Goal: Subscribe to service/newsletter

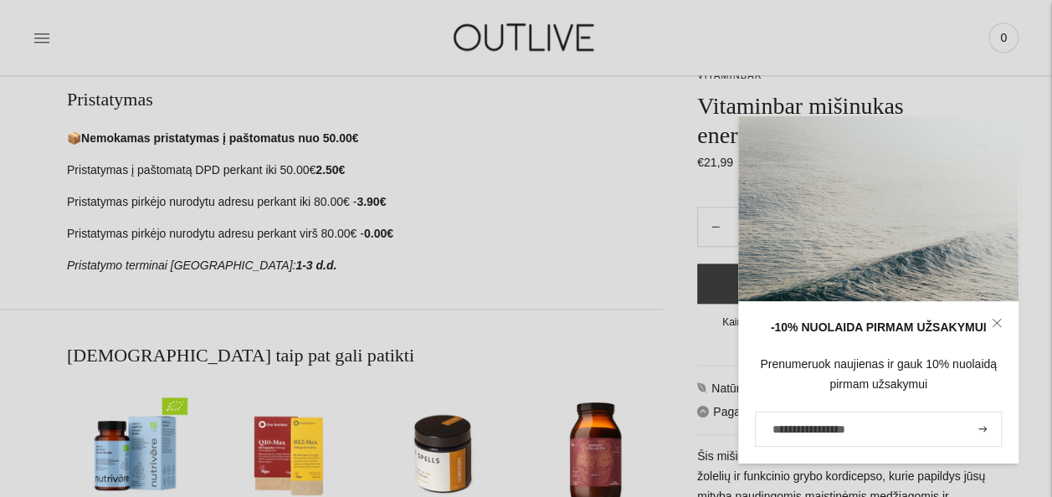
scroll to position [753, 0]
click at [477, 216] on div "📦 Nemokamas pristatymas į paštomatus nuo 50.00€ Pristatymas į paštomatą DPD per…" at bounding box center [365, 202] width 597 height 147
click at [857, 433] on input "El. pašto adresas" at bounding box center [878, 429] width 247 height 35
type input "**********"
click at [981, 425] on button "submit" at bounding box center [982, 429] width 18 height 32
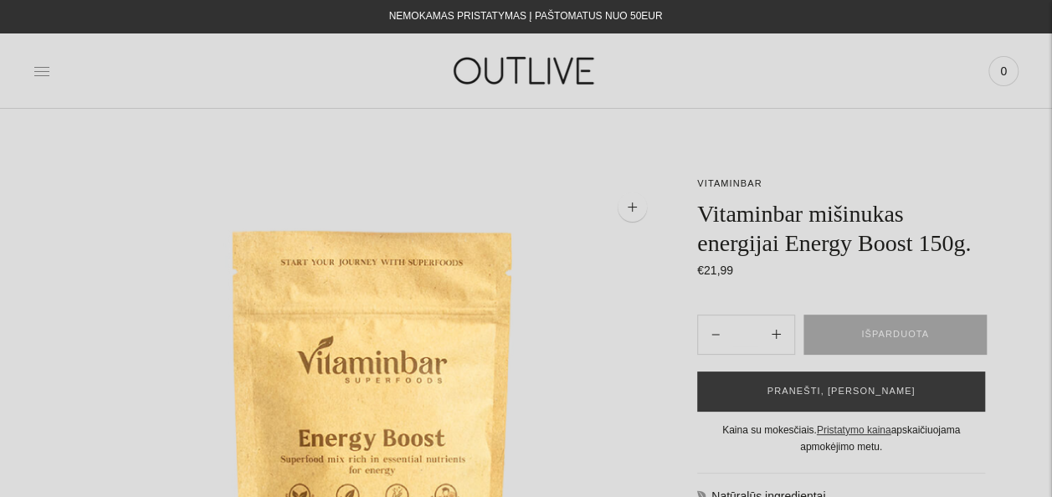
click at [44, 74] on icon at bounding box center [41, 71] width 17 height 17
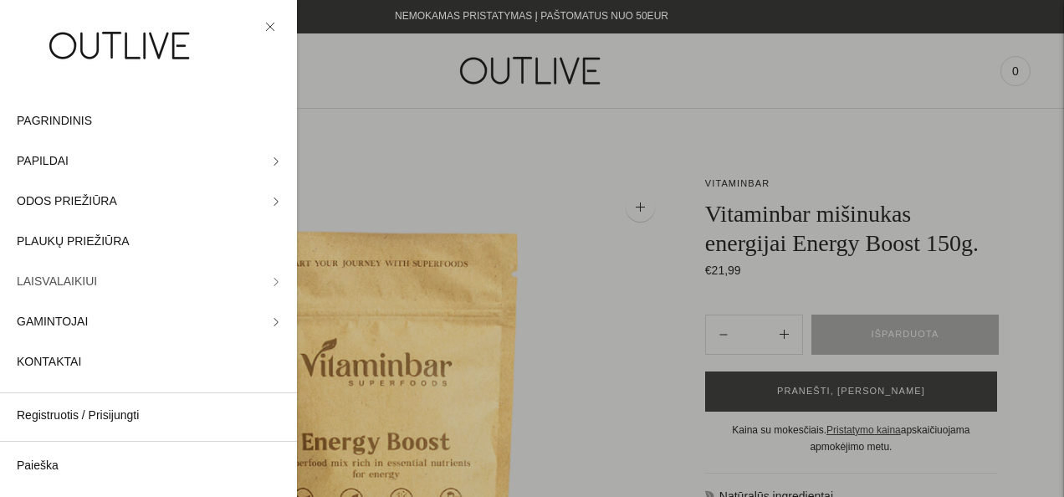
click at [140, 287] on link "LAISVALAIKIUI" at bounding box center [148, 282] width 297 height 40
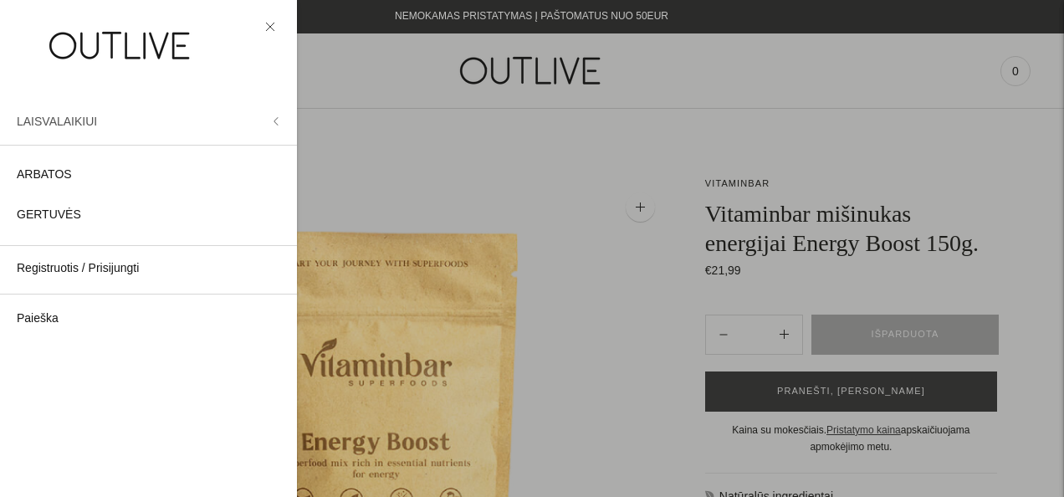
click at [276, 121] on icon at bounding box center [275, 121] width 3 height 8
